Goal: Task Accomplishment & Management: Manage account settings

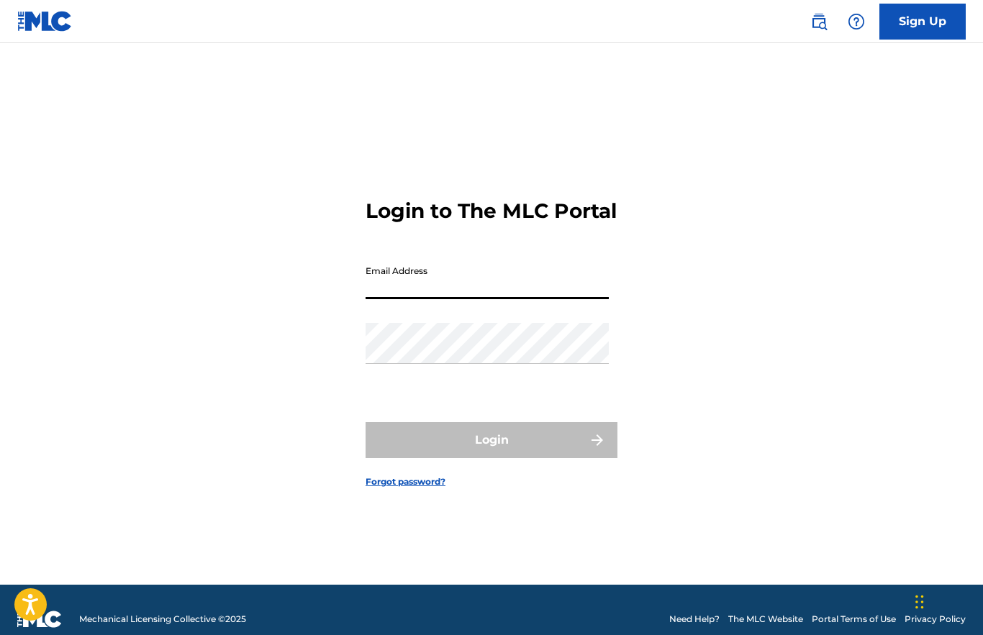
click at [487, 291] on input "Email Address" at bounding box center [486, 278] width 243 height 41
type input "[EMAIL_ADDRESS][DOMAIN_NAME]"
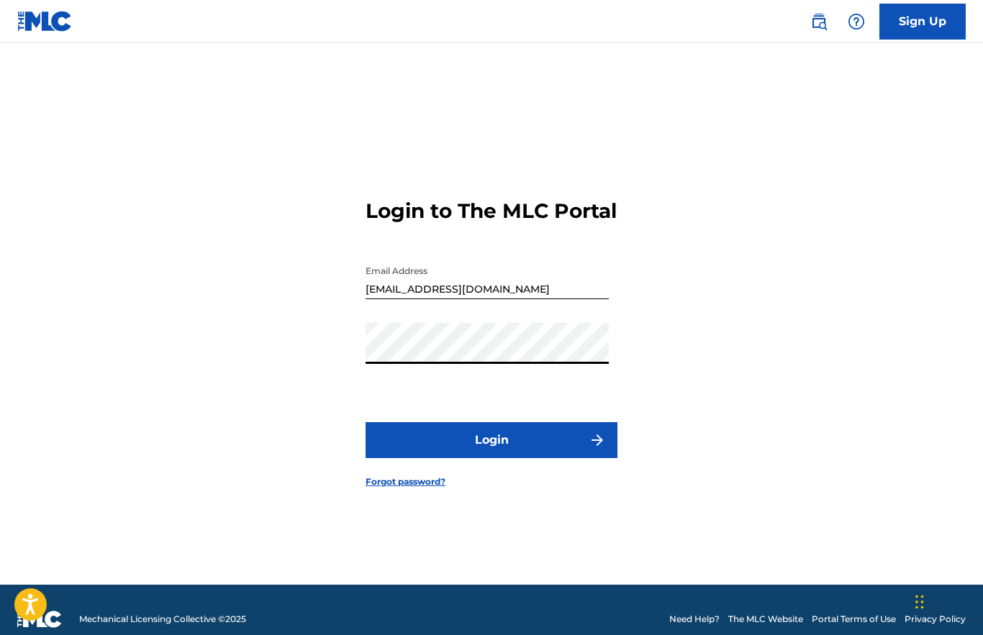
click at [499, 452] on button "Login" at bounding box center [491, 440] width 252 height 36
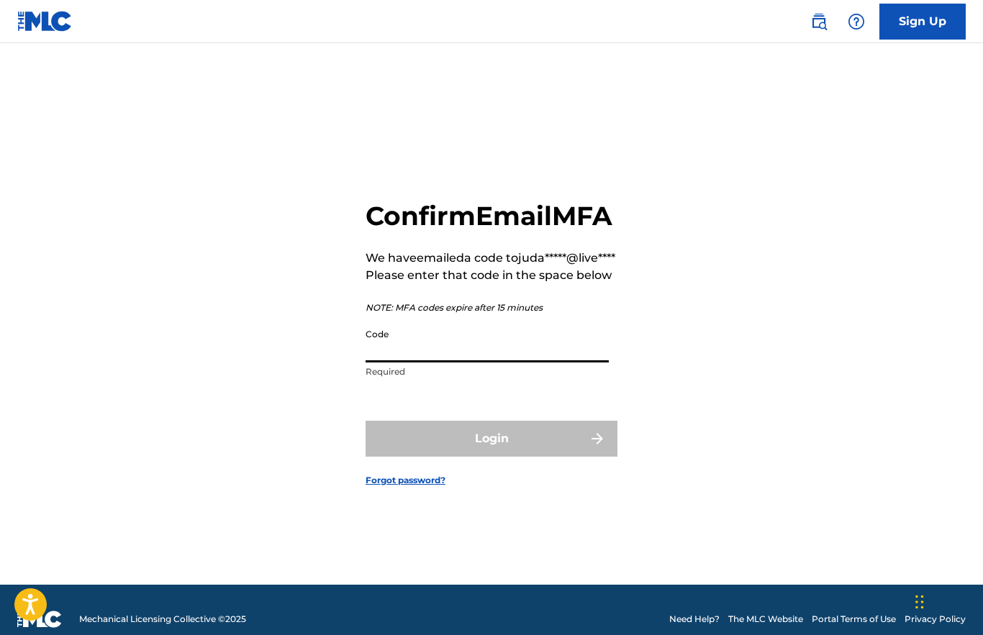
click at [458, 352] on input "Code" at bounding box center [486, 342] width 243 height 41
paste input "314519"
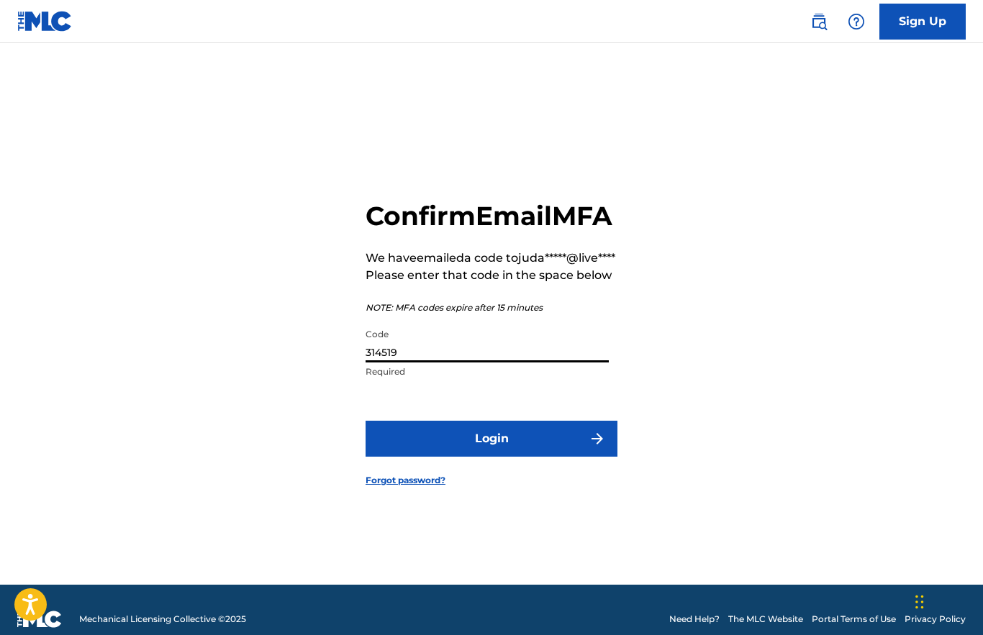
type input "314519"
click at [434, 457] on button "Login" at bounding box center [491, 439] width 252 height 36
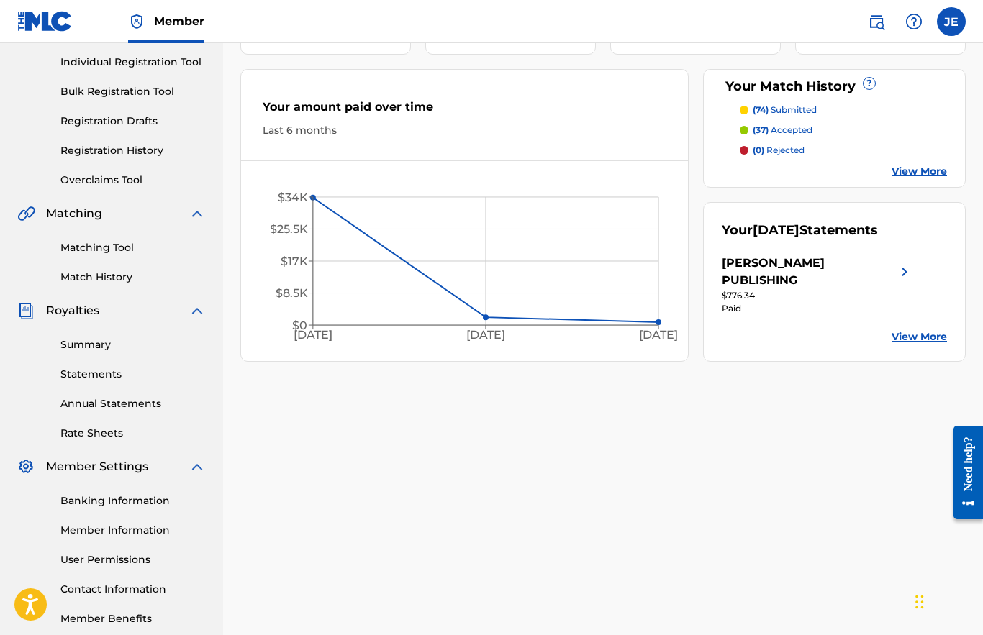
scroll to position [257, 0]
